Goal: Transaction & Acquisition: Purchase product/service

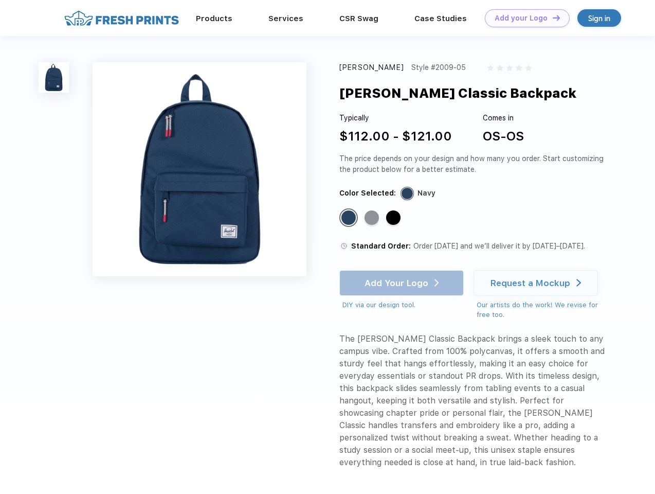
click at [524, 18] on link "Add your Logo Design Tool" at bounding box center [527, 18] width 85 height 18
click at [0, 0] on div "Design Tool" at bounding box center [0, 0] width 0 height 0
click at [552, 17] on link "Add your Logo Design Tool" at bounding box center [527, 18] width 85 height 18
click at [54, 77] on img at bounding box center [54, 77] width 30 height 30
click at [350, 218] on div "Standard Color" at bounding box center [349, 217] width 14 height 14
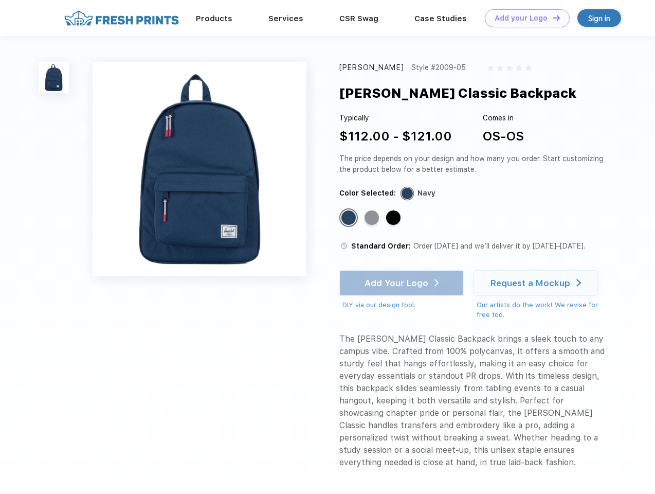
click at [373, 218] on div "Standard Color" at bounding box center [372, 217] width 14 height 14
click at [395, 218] on div "Standard Color" at bounding box center [393, 217] width 14 height 14
click at [403, 283] on div "Add Your Logo DIY via our design tool. Ah shoot! This product isn't up in our d…" at bounding box center [401, 290] width 124 height 40
click at [537, 283] on div "Request a Mockup" at bounding box center [531, 283] width 80 height 10
